Goal: Information Seeking & Learning: Learn about a topic

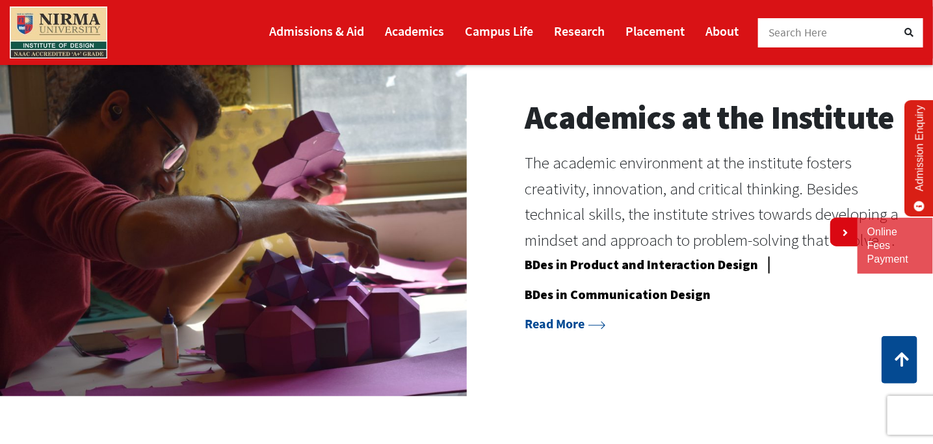
scroll to position [1040, 0]
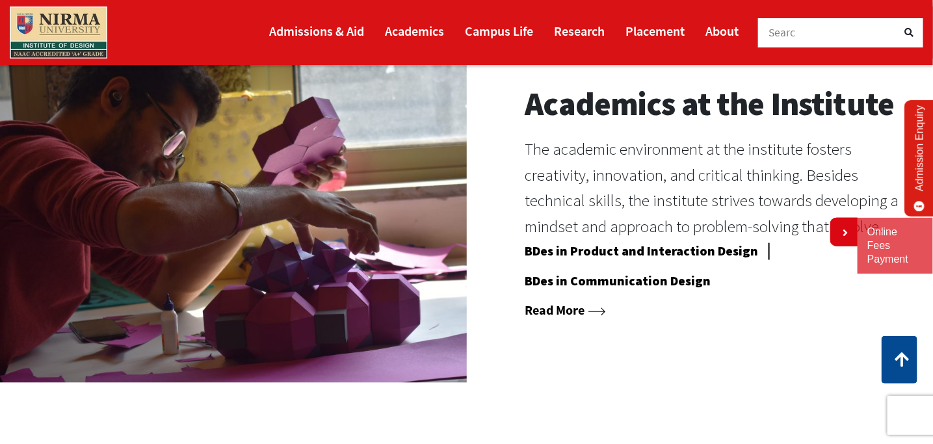
click at [566, 309] on link "Read More" at bounding box center [565, 310] width 81 height 16
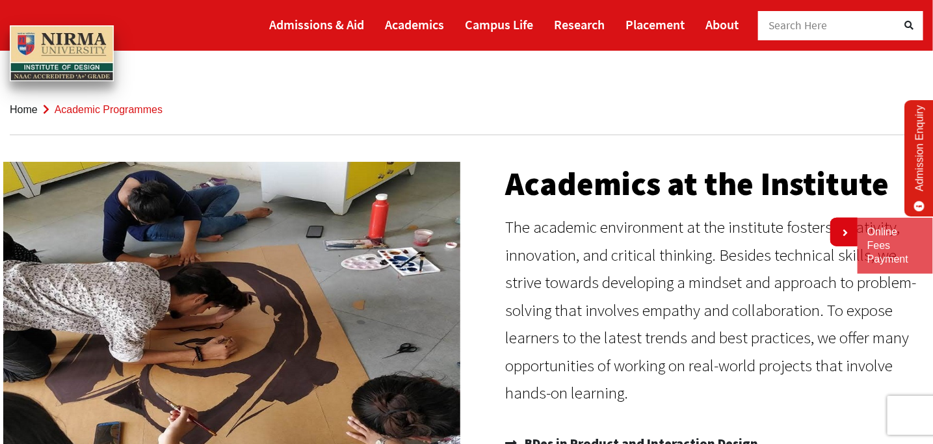
scroll to position [195, 0]
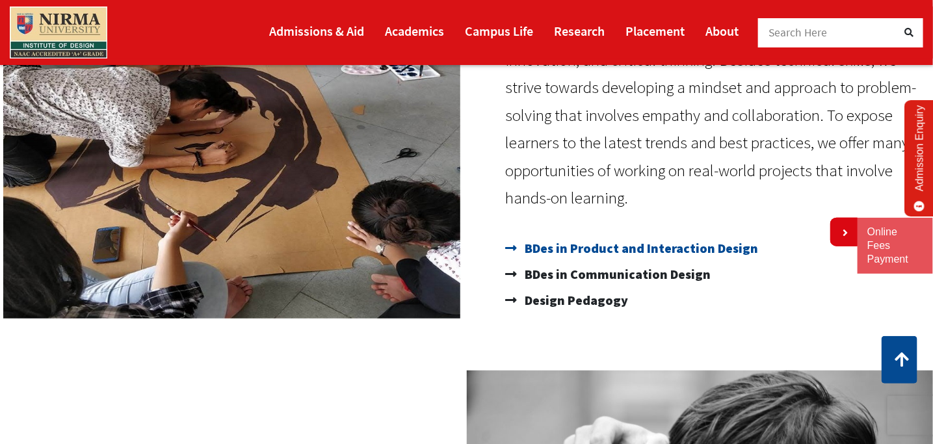
click at [560, 249] on span "BDes in Product and Interaction Design" at bounding box center [640, 248] width 237 height 26
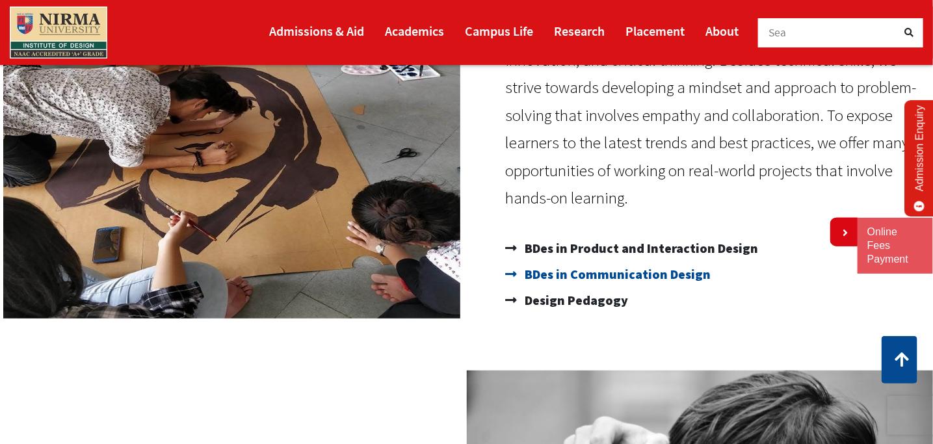
click at [542, 279] on span "BDes in Communication Design" at bounding box center [616, 274] width 189 height 26
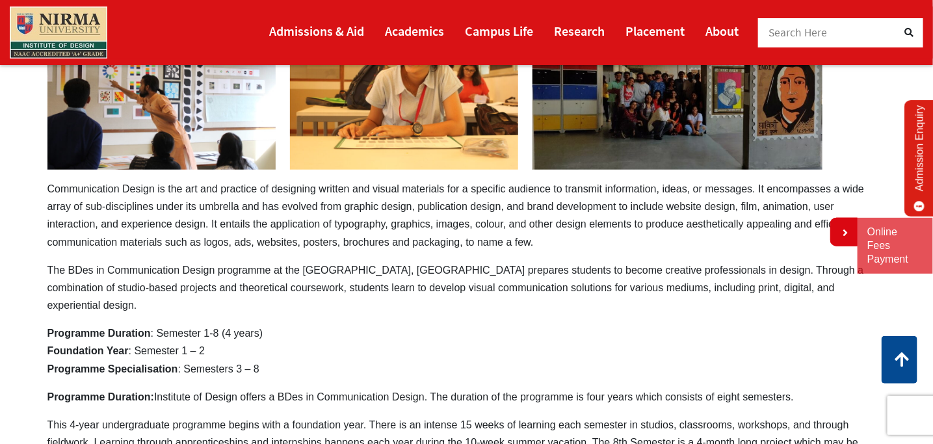
scroll to position [260, 0]
